Goal: Find specific page/section: Find specific page/section

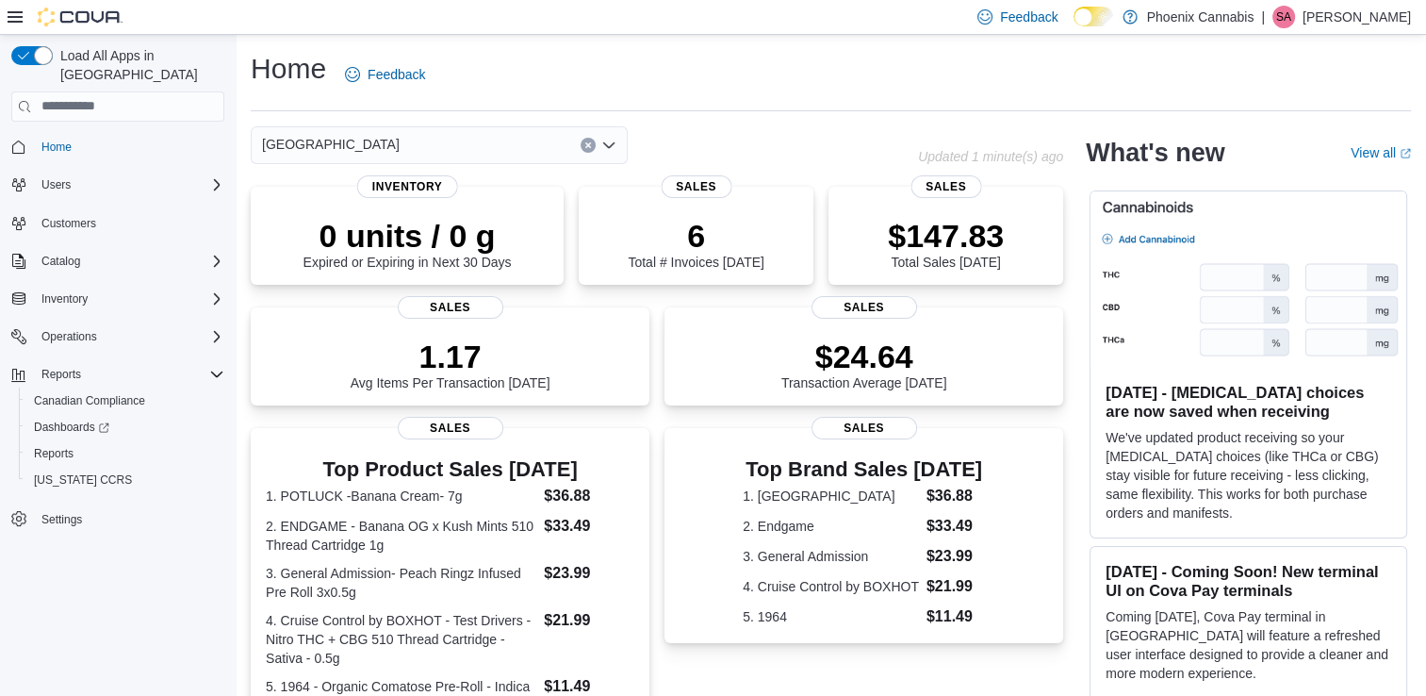
drag, startPoint x: 346, startPoint y: 153, endPoint x: 356, endPoint y: 146, distance: 12.3
click at [346, 153] on span "[GEOGRAPHIC_DATA]" at bounding box center [331, 144] width 138 height 23
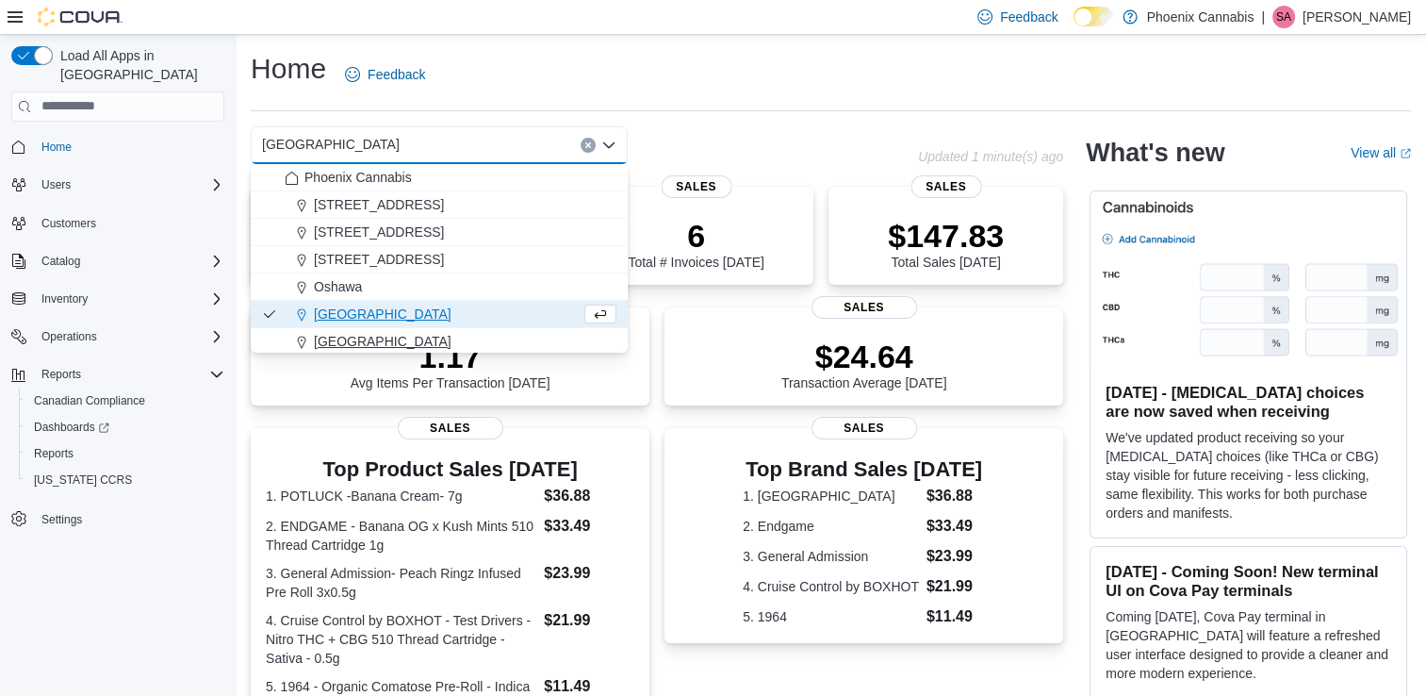
click at [356, 341] on span "[GEOGRAPHIC_DATA]" at bounding box center [383, 341] width 138 height 19
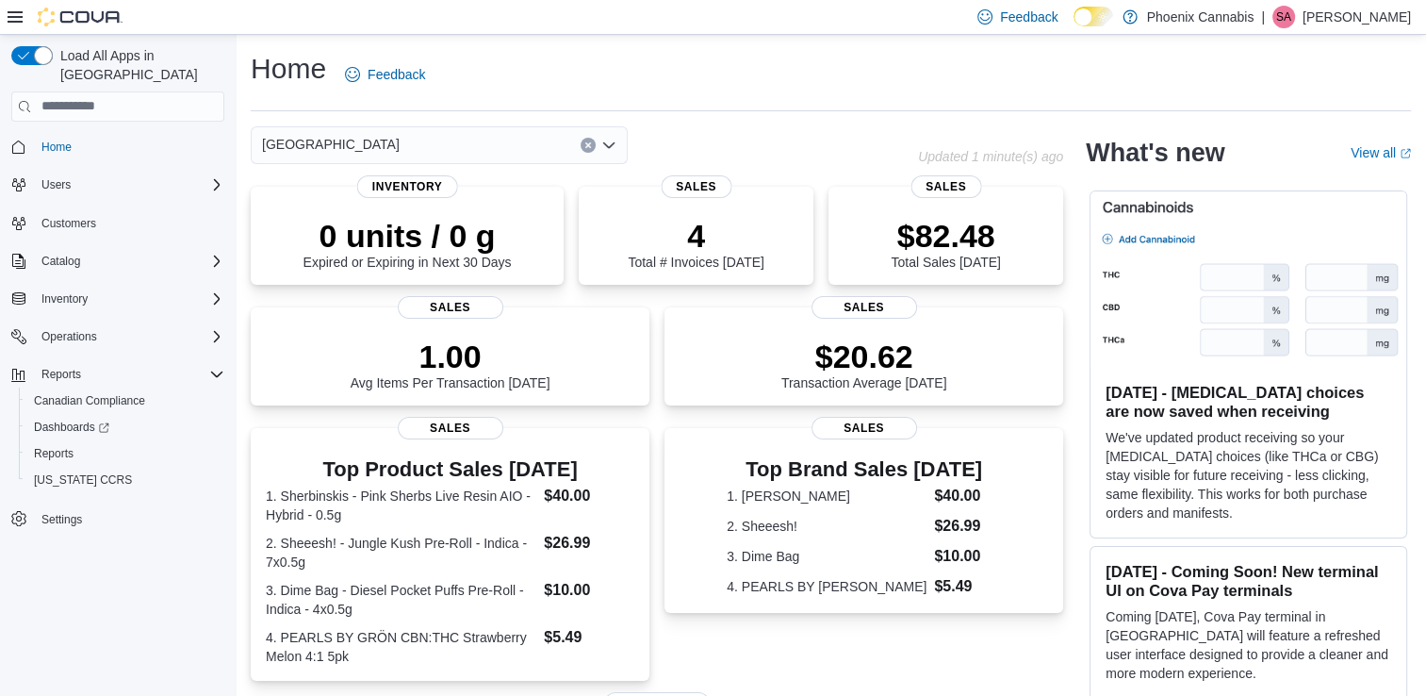
click at [589, 144] on icon "Clear input" at bounding box center [587, 144] width 5 height 5
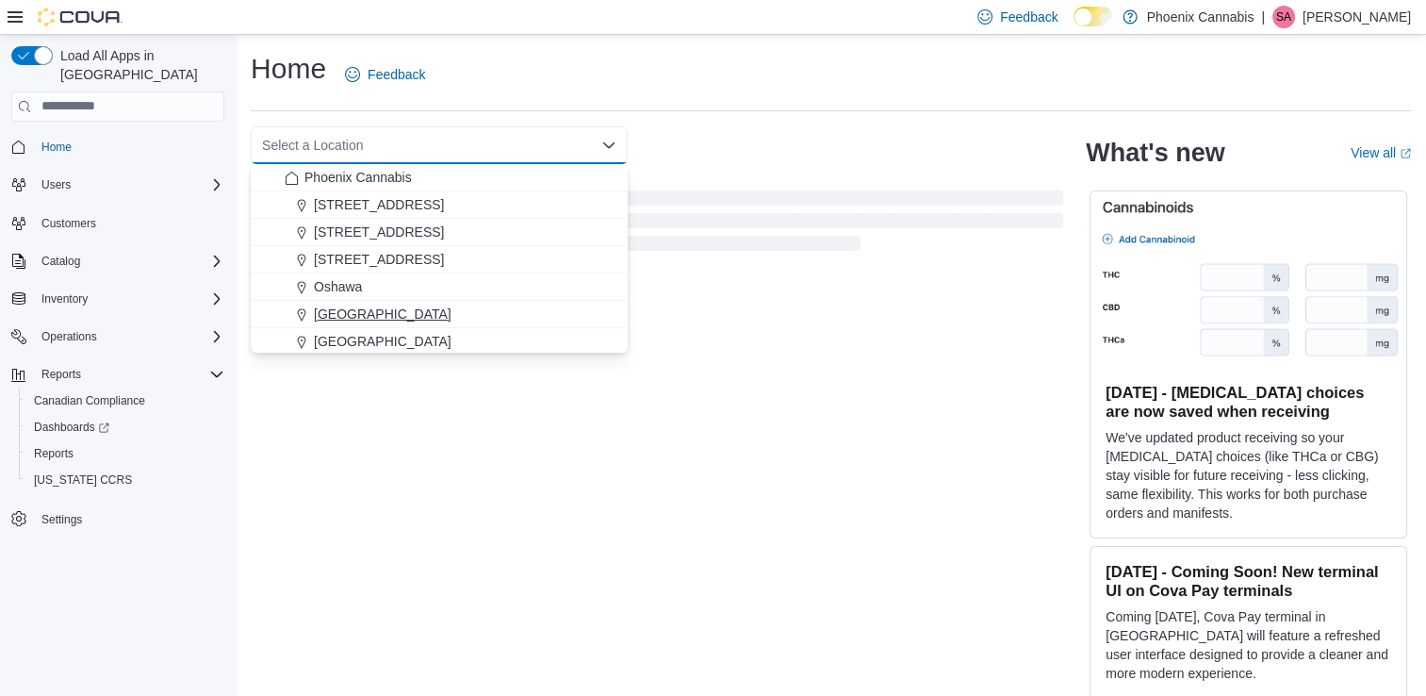
click at [424, 323] on button "[GEOGRAPHIC_DATA]" at bounding box center [439, 314] width 377 height 27
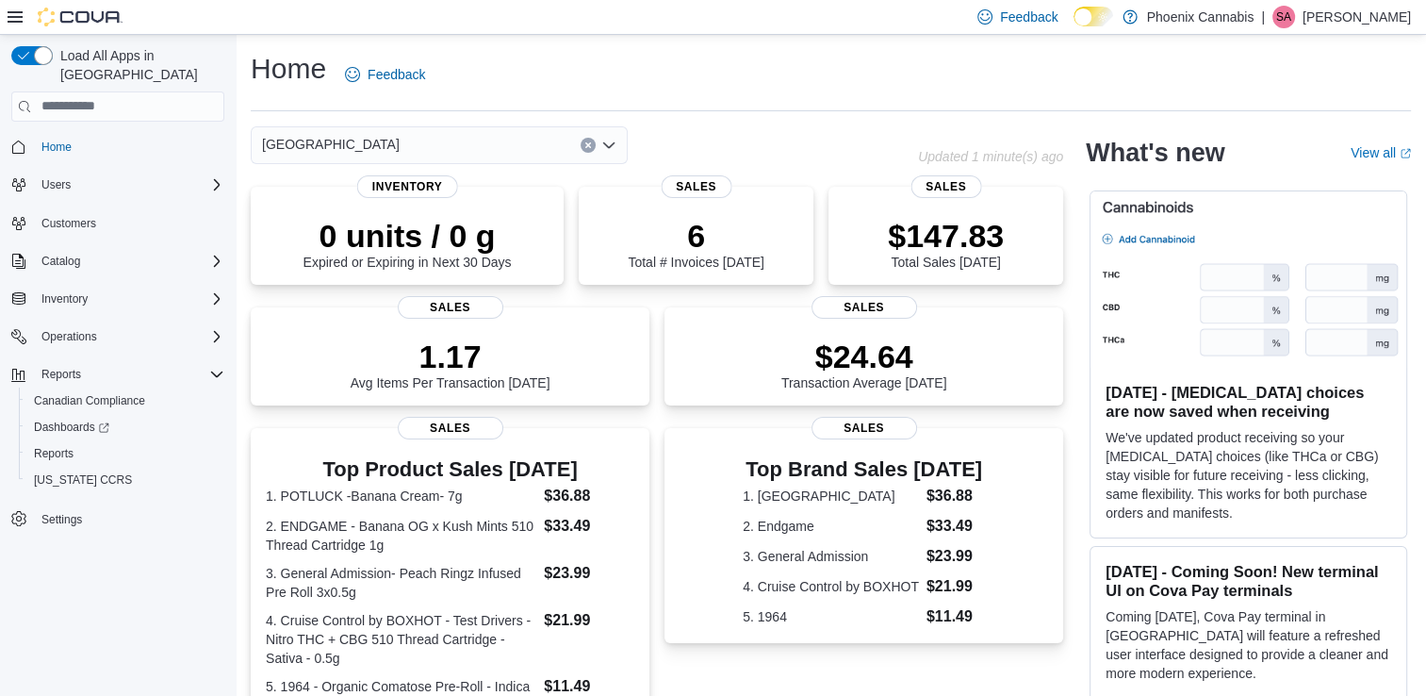
click at [586, 140] on button "Clear input" at bounding box center [588, 145] width 15 height 15
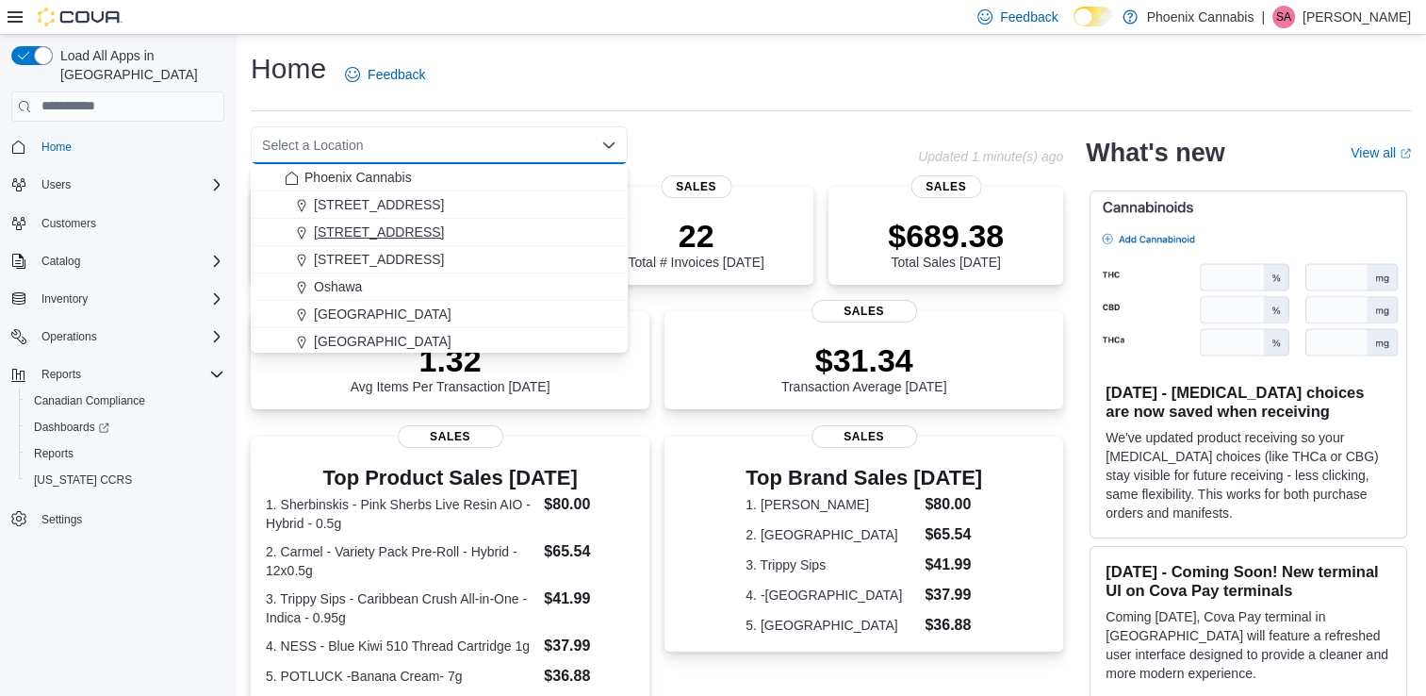
click at [354, 234] on span "[STREET_ADDRESS]" at bounding box center [379, 232] width 130 height 19
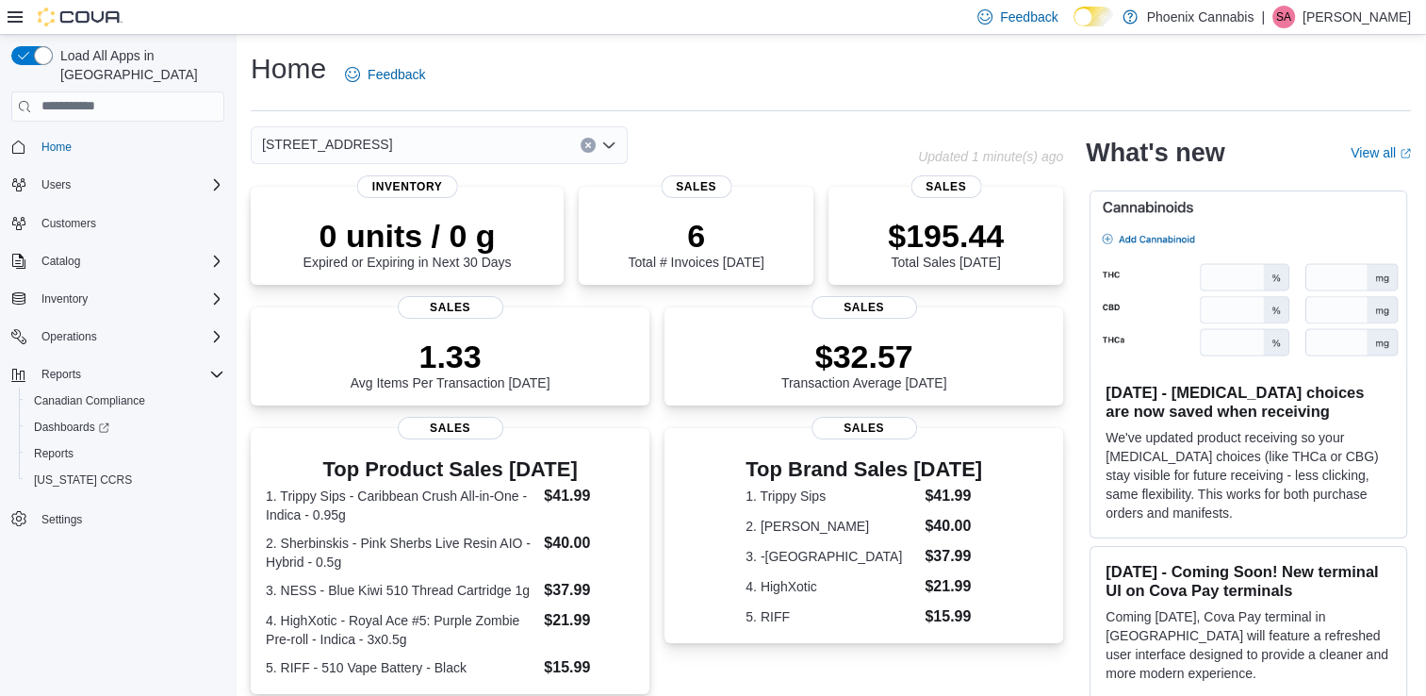
click at [586, 144] on icon "Clear input" at bounding box center [587, 144] width 5 height 5
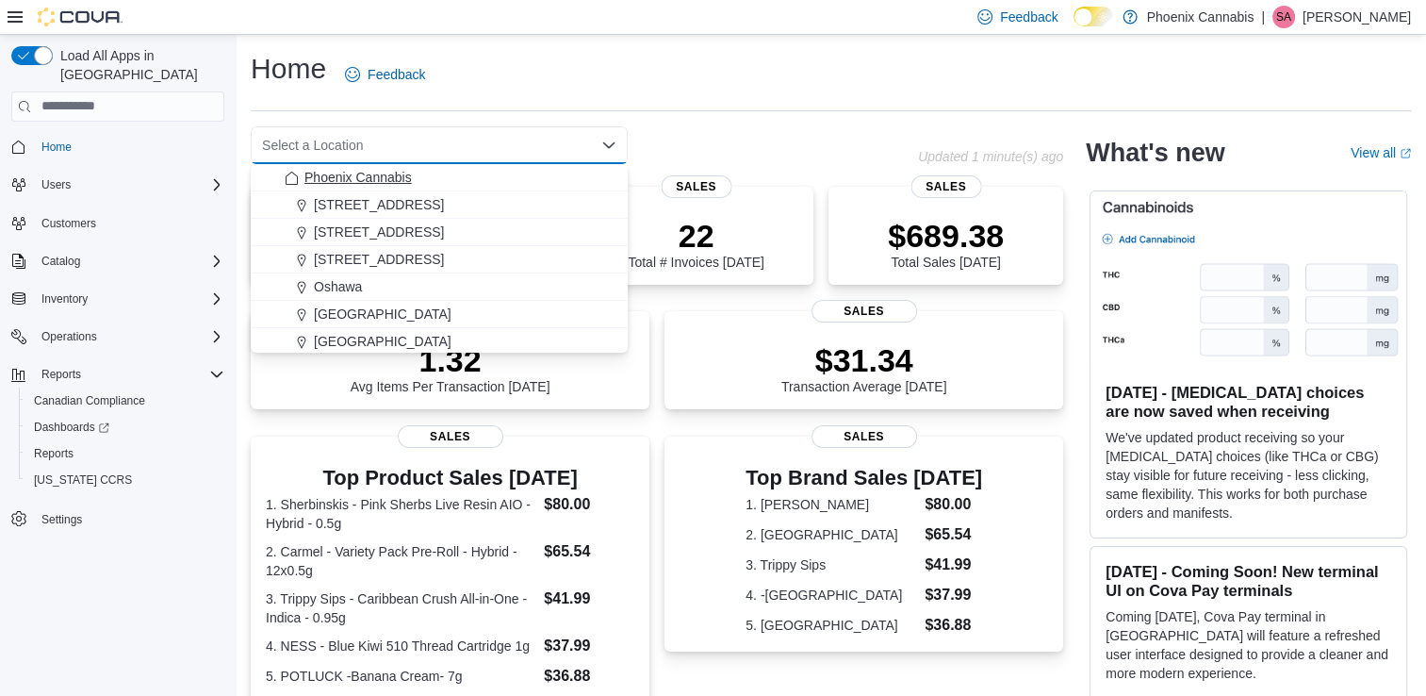
click at [389, 183] on span "Phoenix Cannabis" at bounding box center [358, 177] width 107 height 19
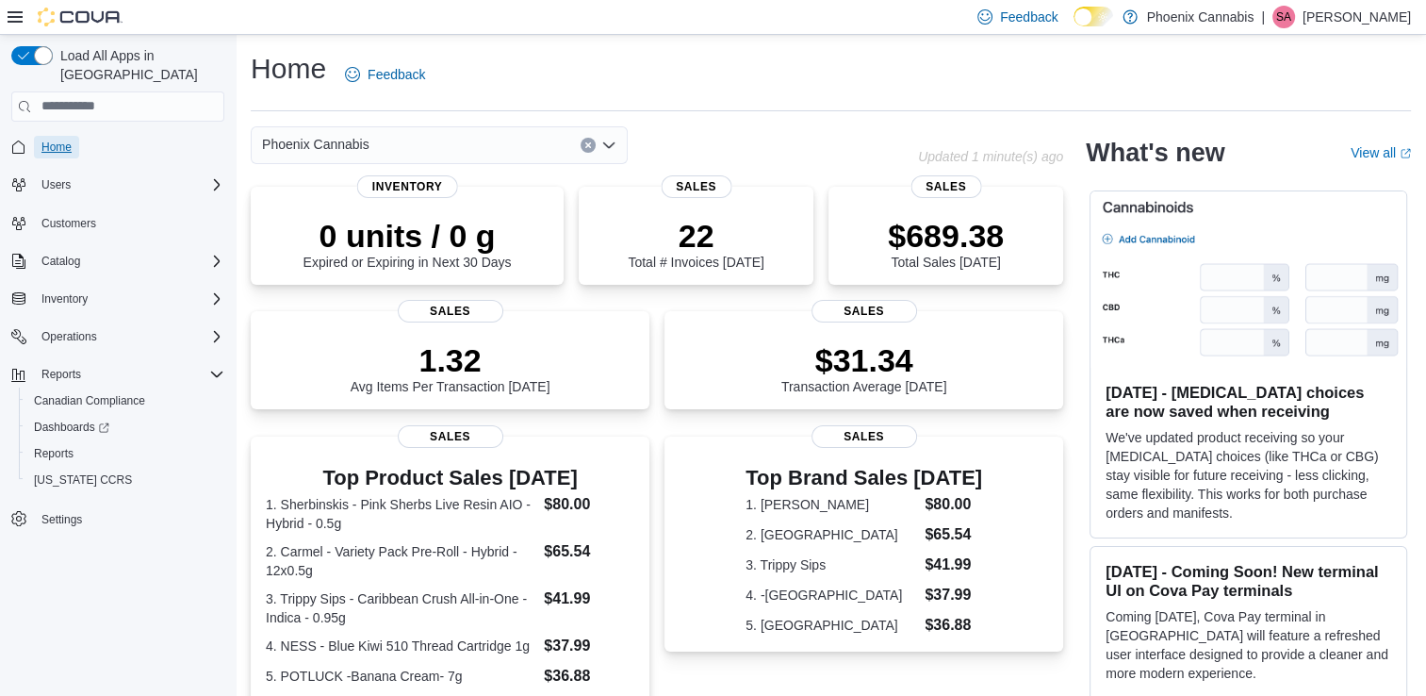
click at [61, 140] on span "Home" at bounding box center [56, 147] width 30 height 15
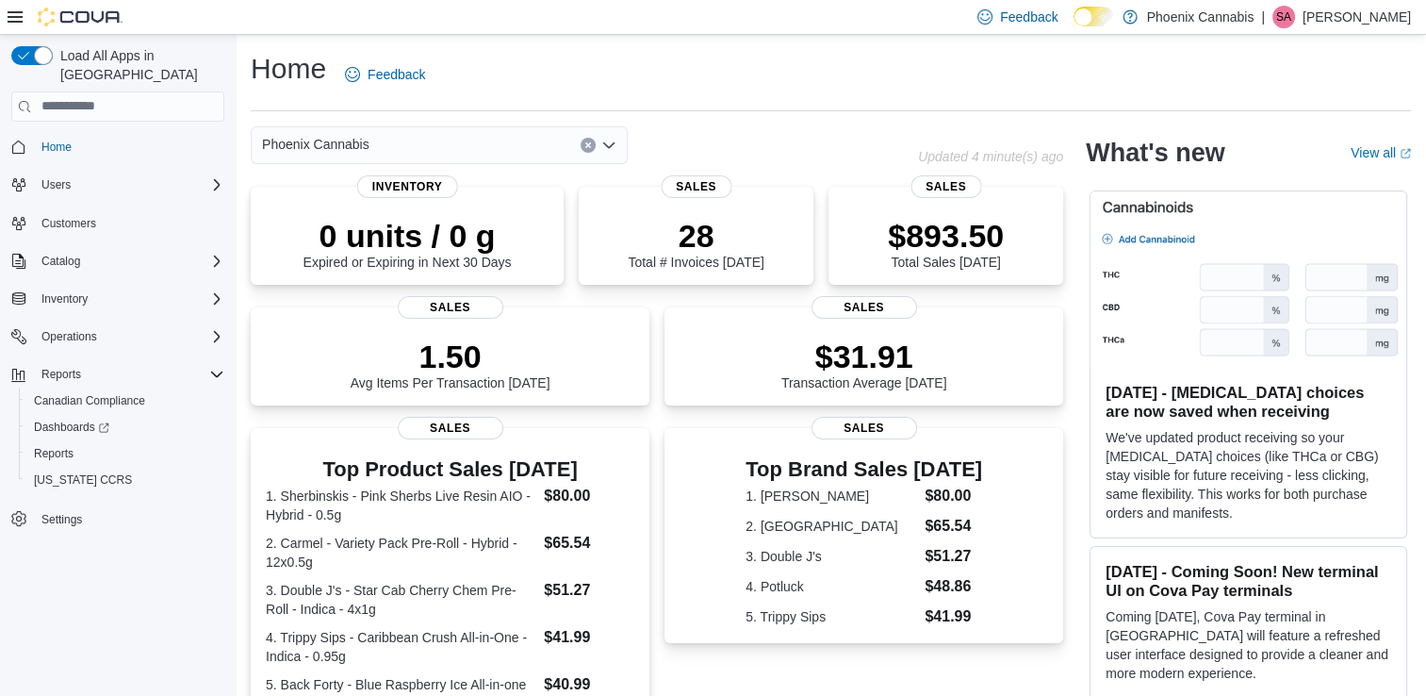
click at [487, 143] on div "Phoenix Cannabis" at bounding box center [439, 145] width 377 height 38
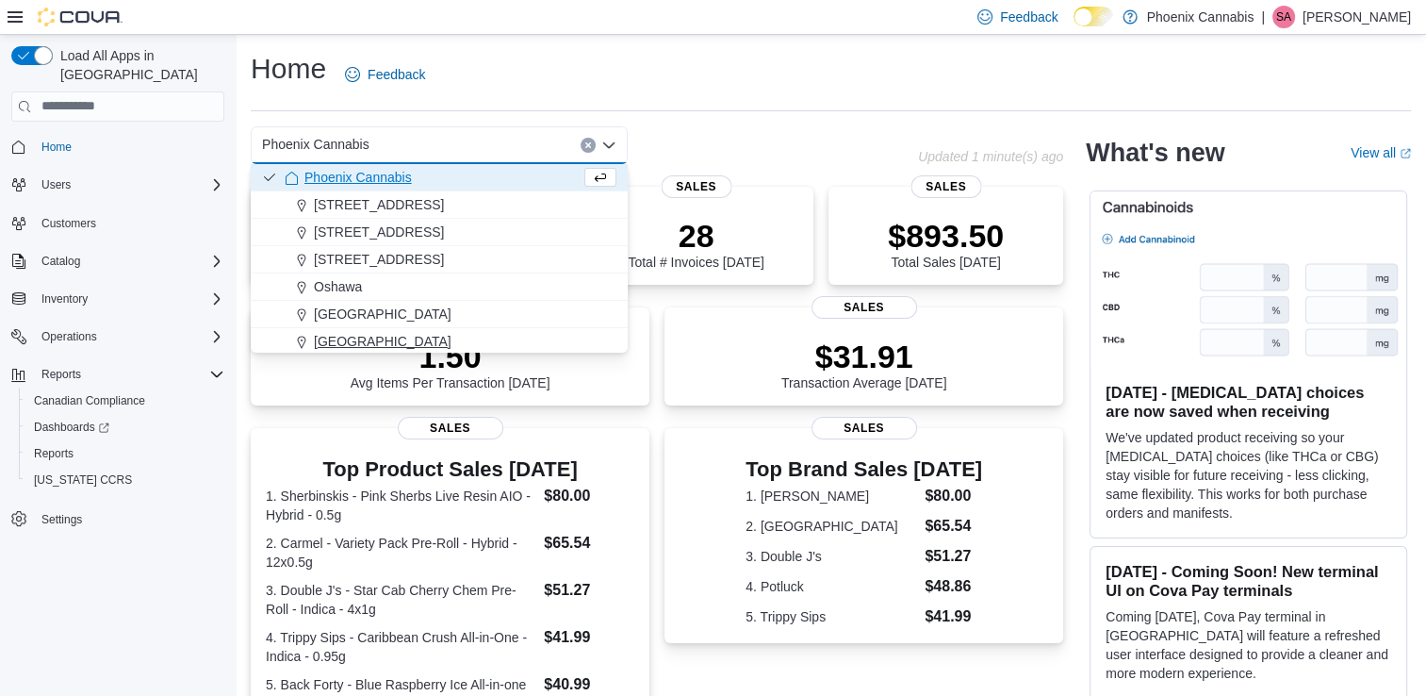
click at [369, 333] on div "[GEOGRAPHIC_DATA]" at bounding box center [451, 341] width 332 height 19
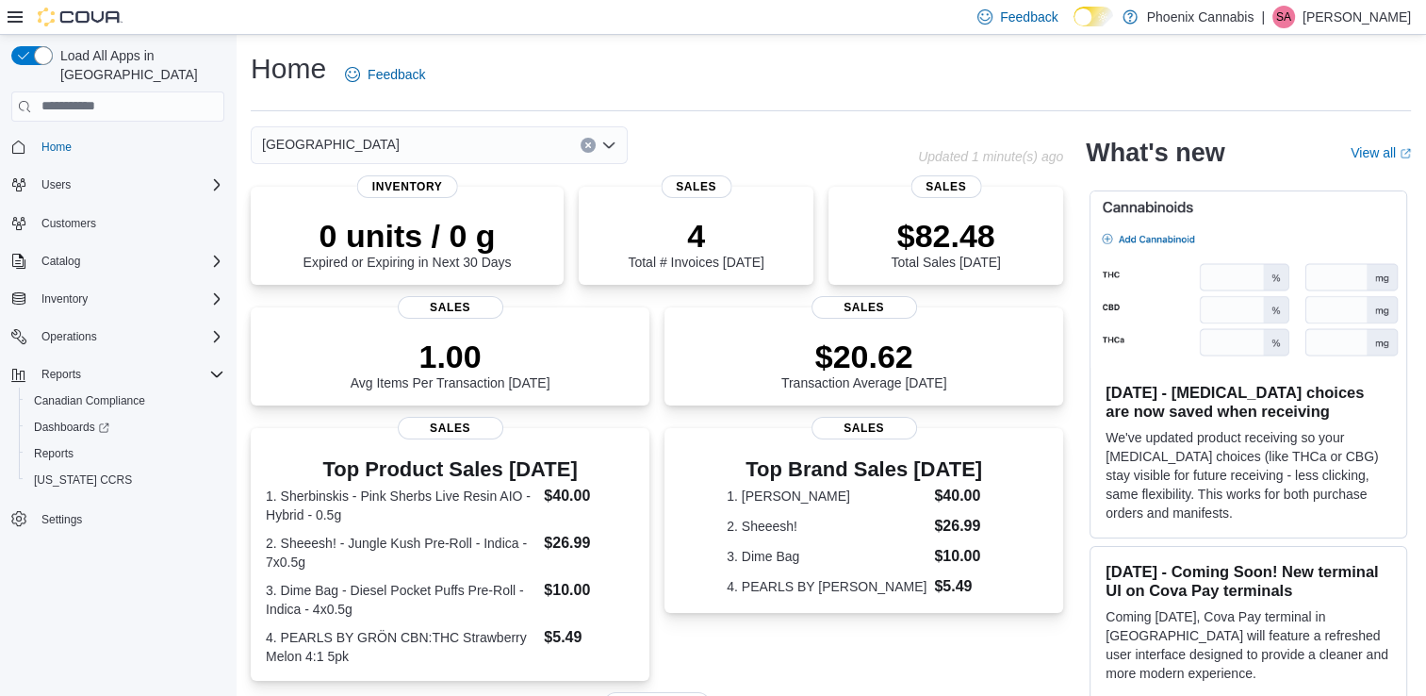
click at [578, 146] on div "Waterloo Combo box. Selected. [GEOGRAPHIC_DATA]. Press Backspace to delete [GEO…" at bounding box center [439, 145] width 377 height 38
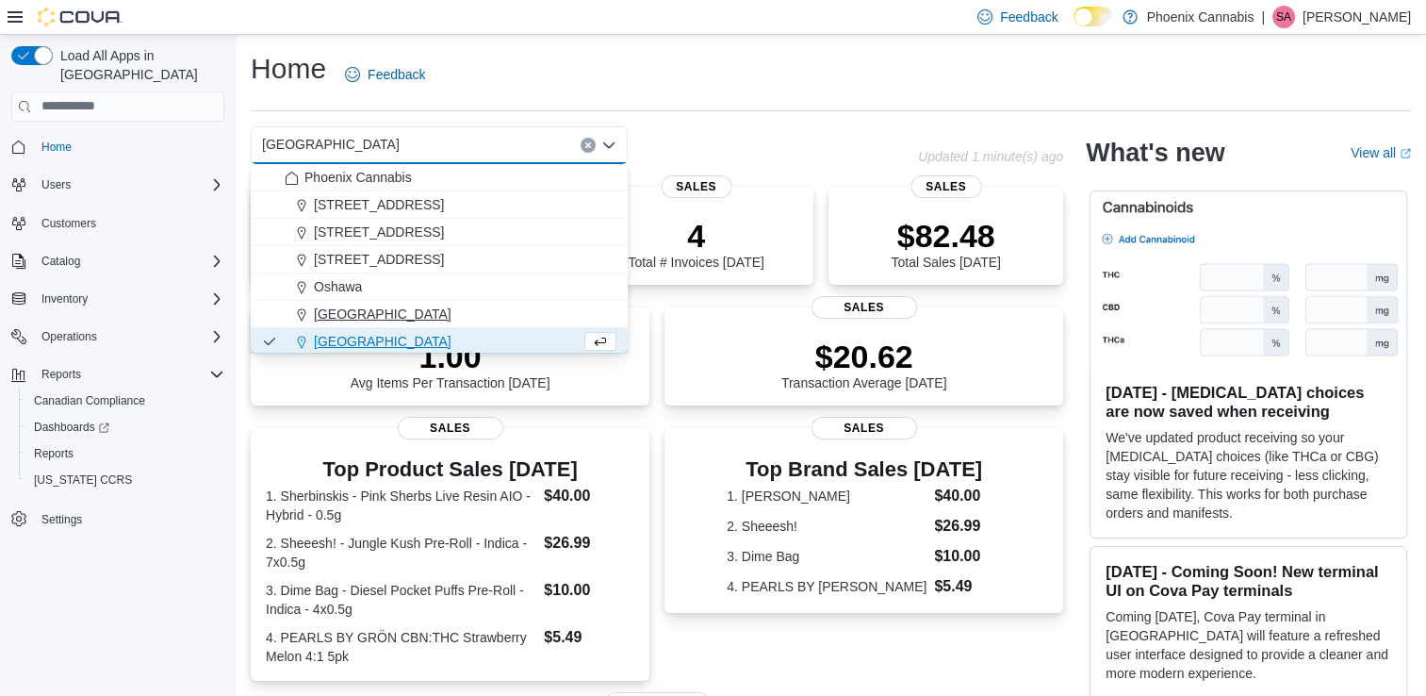
click at [412, 305] on span "[GEOGRAPHIC_DATA]" at bounding box center [383, 314] width 138 height 19
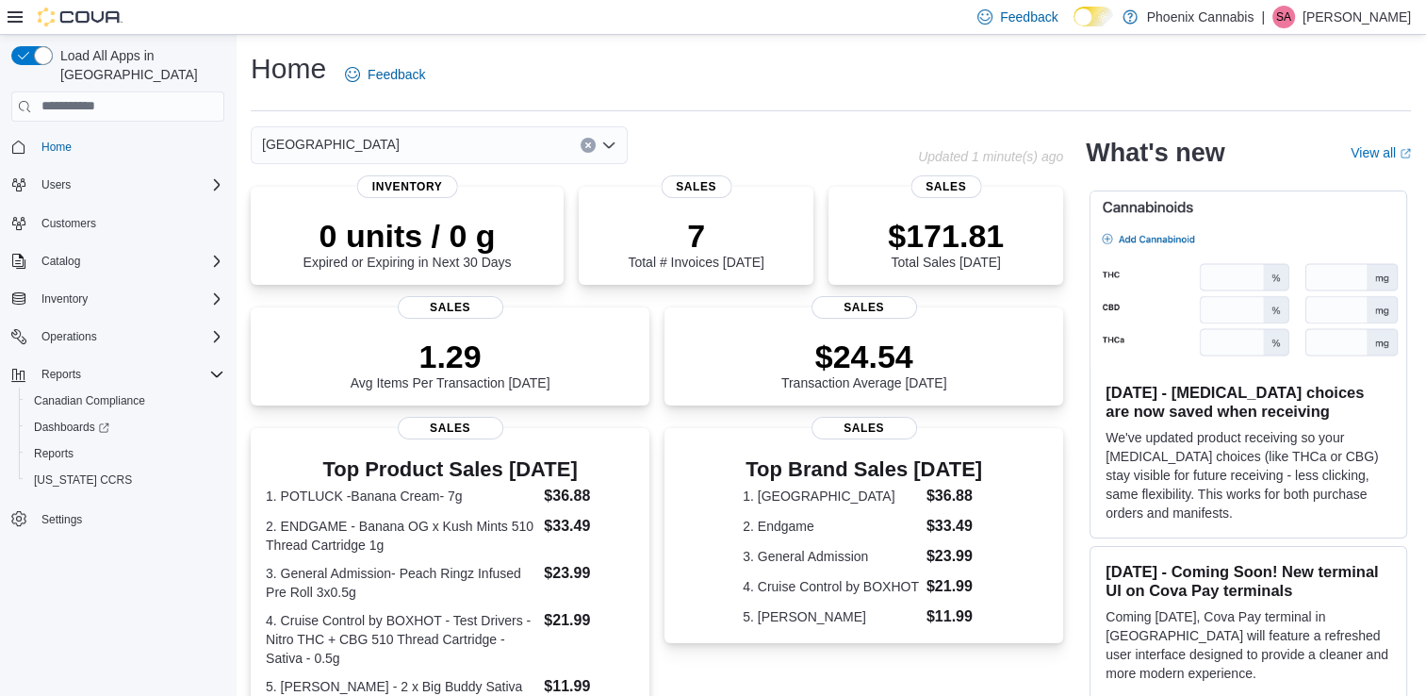
drag, startPoint x: 494, startPoint y: 124, endPoint x: 488, endPoint y: 143, distance: 19.7
click at [493, 130] on div "Home Feedback University Shops Plaza Updated 1 minute(s) ago 0 units / 0 g Expi…" at bounding box center [831, 591] width 1191 height 1113
click at [487, 148] on div "[GEOGRAPHIC_DATA]" at bounding box center [439, 145] width 377 height 38
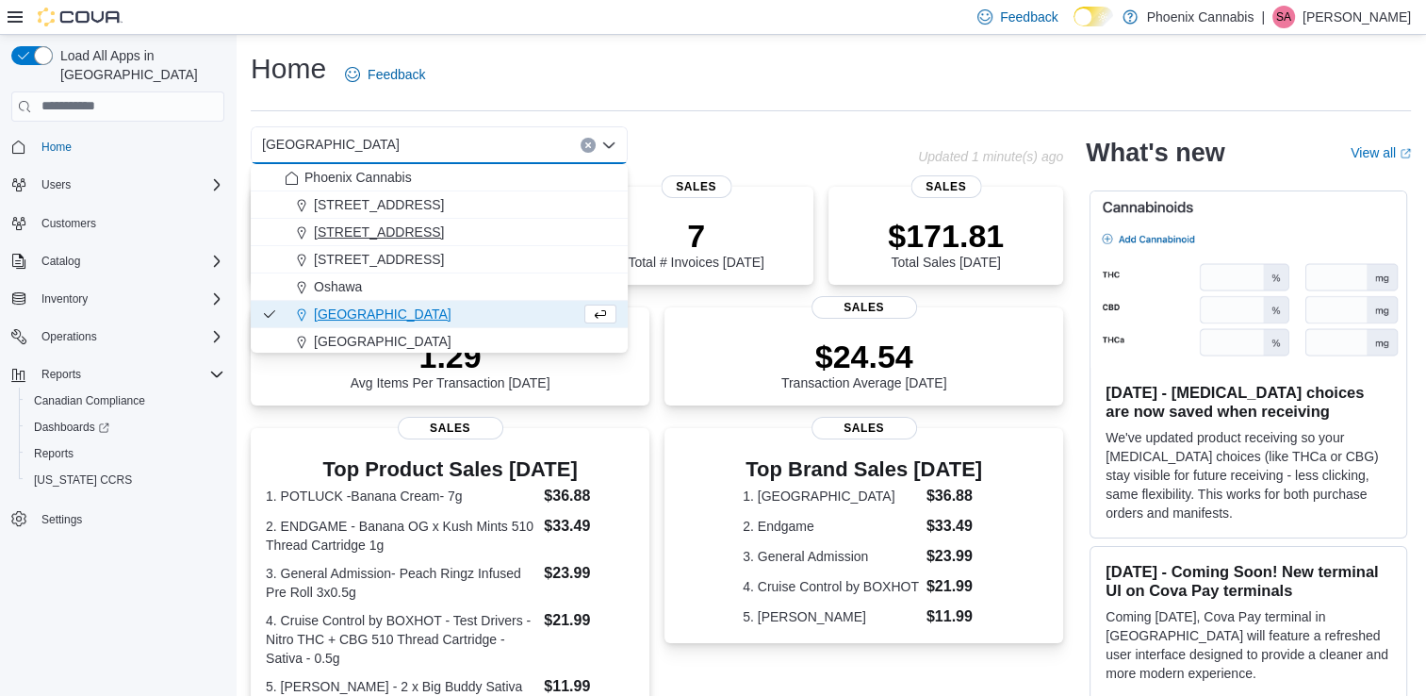
click at [415, 235] on div "[STREET_ADDRESS]" at bounding box center [451, 232] width 332 height 19
